Goal: Check status: Check status

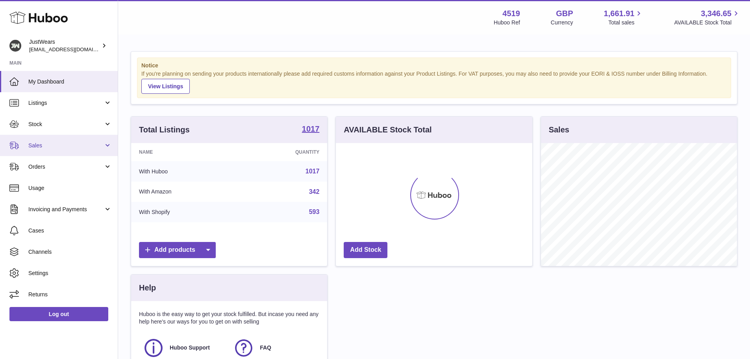
scroll to position [123, 197]
click at [50, 149] on span "Sales" at bounding box center [65, 145] width 75 height 7
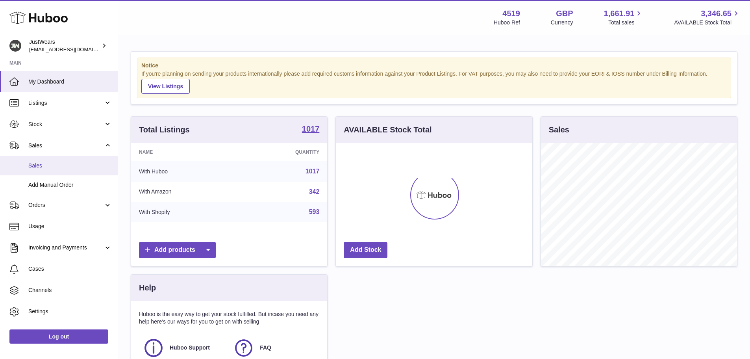
click at [62, 163] on span "Sales" at bounding box center [70, 165] width 84 height 7
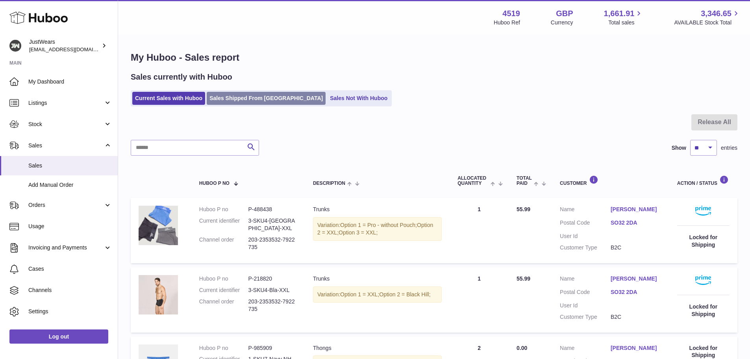
click at [244, 94] on link "Sales Shipped From [GEOGRAPHIC_DATA]" at bounding box center [266, 98] width 119 height 13
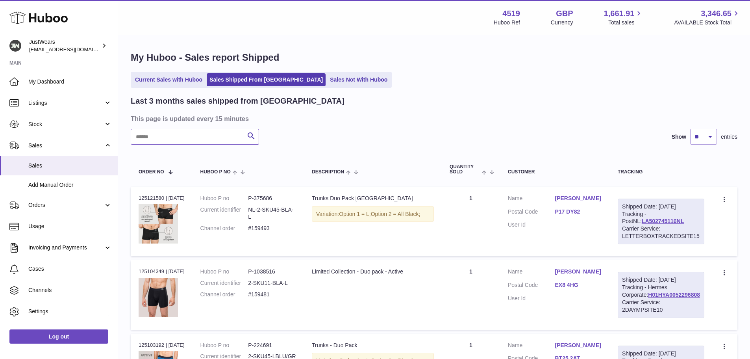
click at [214, 139] on input "text" at bounding box center [195, 137] width 128 height 16
paste input "******"
type input "******"
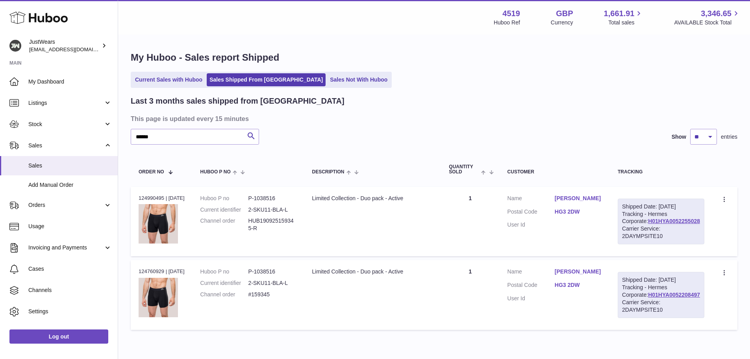
click at [462, 76] on div "Current Sales with Huboo Sales Shipped From Huboo Sales Not With Huboo" at bounding box center [434, 80] width 607 height 16
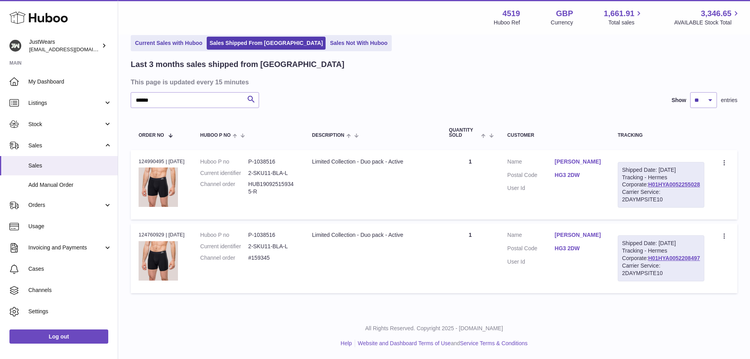
scroll to position [67, 0]
click at [144, 158] on div "Order no 124990495 | 19th Sep" at bounding box center [162, 161] width 46 height 7
copy div "124990495"
click at [155, 231] on div "Order no 124760929 | 15th Sep" at bounding box center [162, 234] width 46 height 7
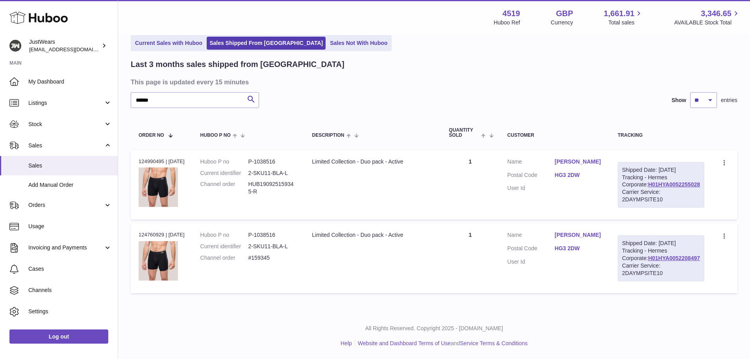
click at [155, 231] on div "Order no 124760929 | 15th Sep" at bounding box center [162, 234] width 46 height 7
copy div "124760929"
click at [279, 231] on dd "P-1038516" at bounding box center [273, 234] width 48 height 7
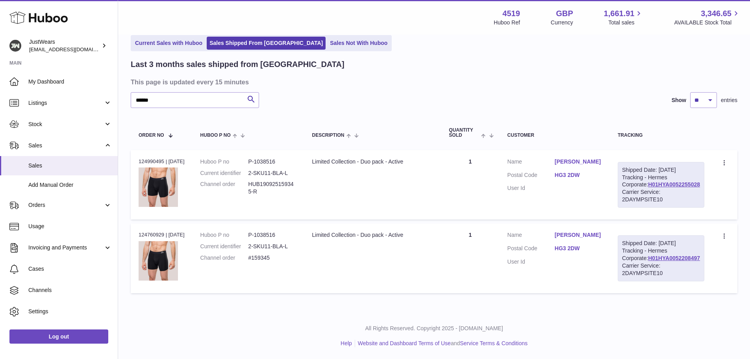
click at [275, 243] on dd "2-SKU11-BLA-L" at bounding box center [273, 246] width 48 height 7
copy dl "2-SKU11-BLA-L"
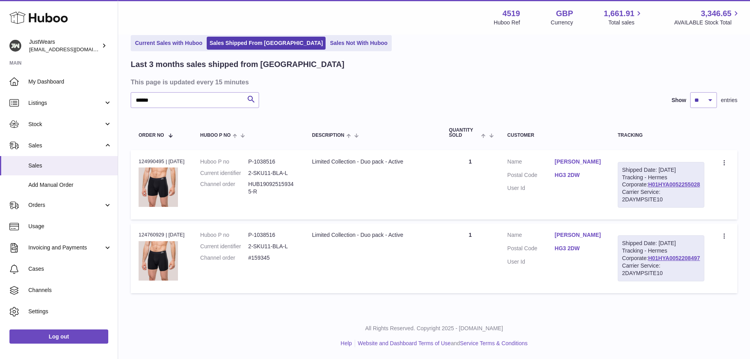
click at [418, 19] on div "Menu Huboo 4519 Huboo Ref GBP Currency 1,661.91 Total sales 3,346.65 AVAILABLE …" at bounding box center [434, 17] width 613 height 18
